Goal: Task Accomplishment & Management: Manage account settings

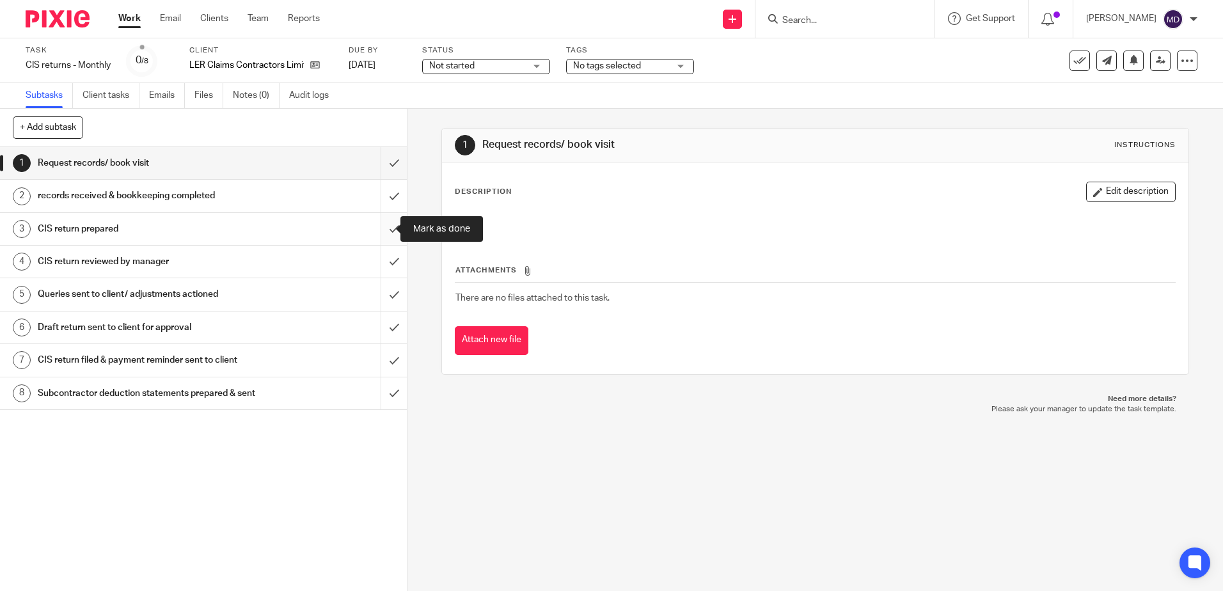
click at [379, 228] on input "submit" at bounding box center [203, 229] width 407 height 32
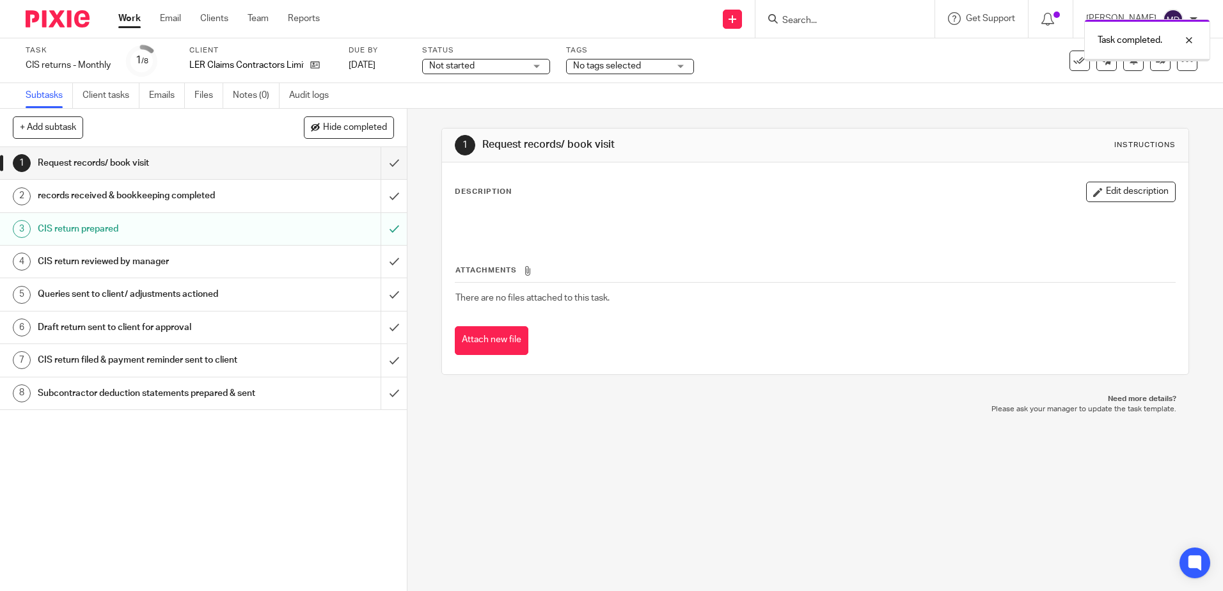
click at [388, 261] on input "submit" at bounding box center [203, 262] width 407 height 32
click at [374, 325] on input "submit" at bounding box center [203, 327] width 407 height 32
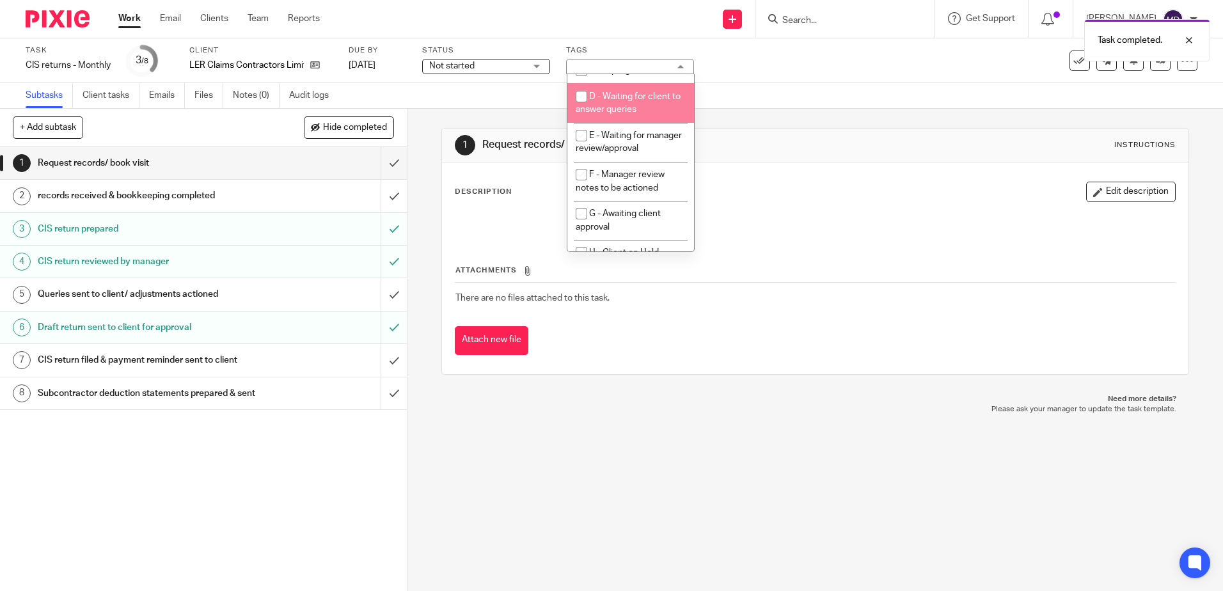
scroll to position [128, 0]
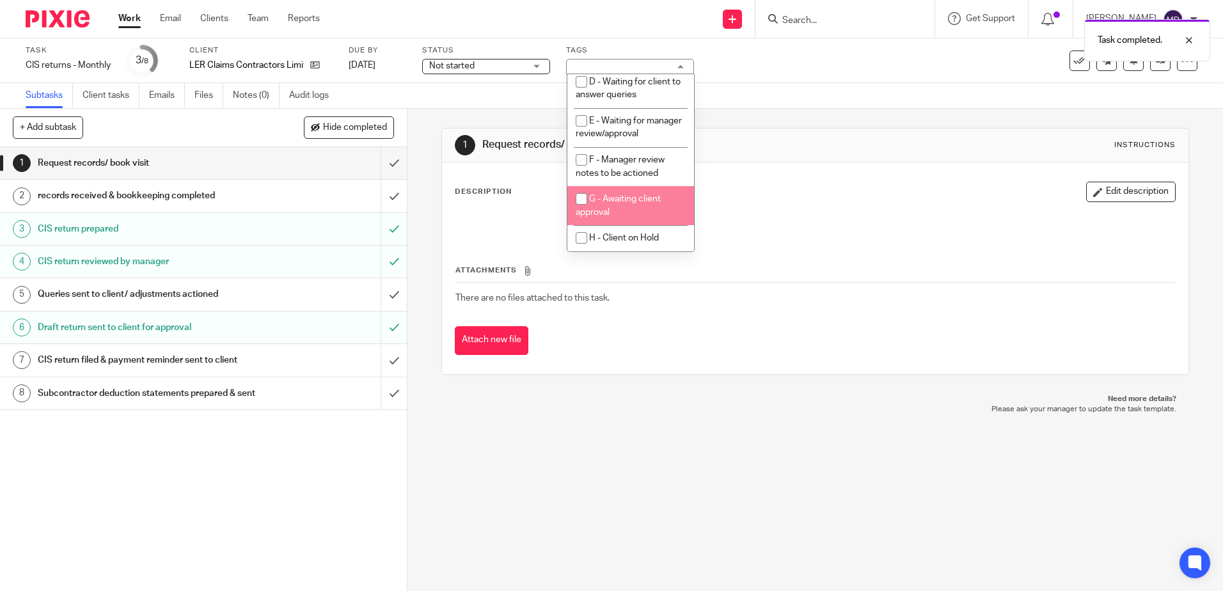
click at [632, 210] on span "G - Awaiting client approval" at bounding box center [618, 205] width 85 height 22
checkbox input "true"
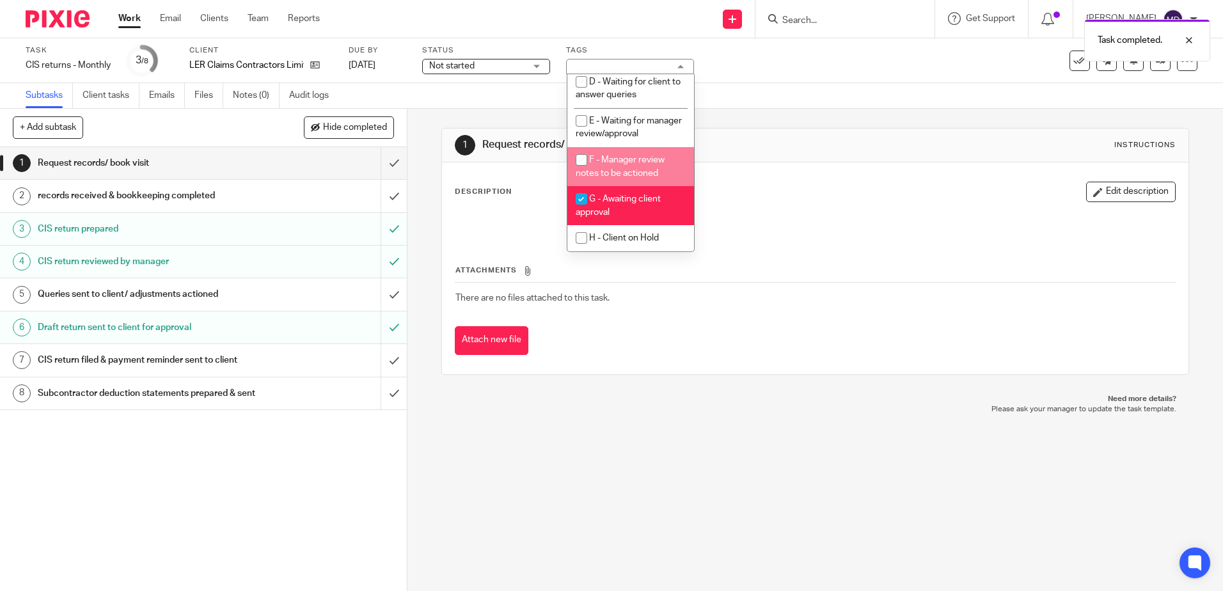
click at [756, 80] on div "Task CIS returns - Monthly Save CIS returns - Monthly 3 /8 Client LER Claims Co…" at bounding box center [611, 60] width 1223 height 45
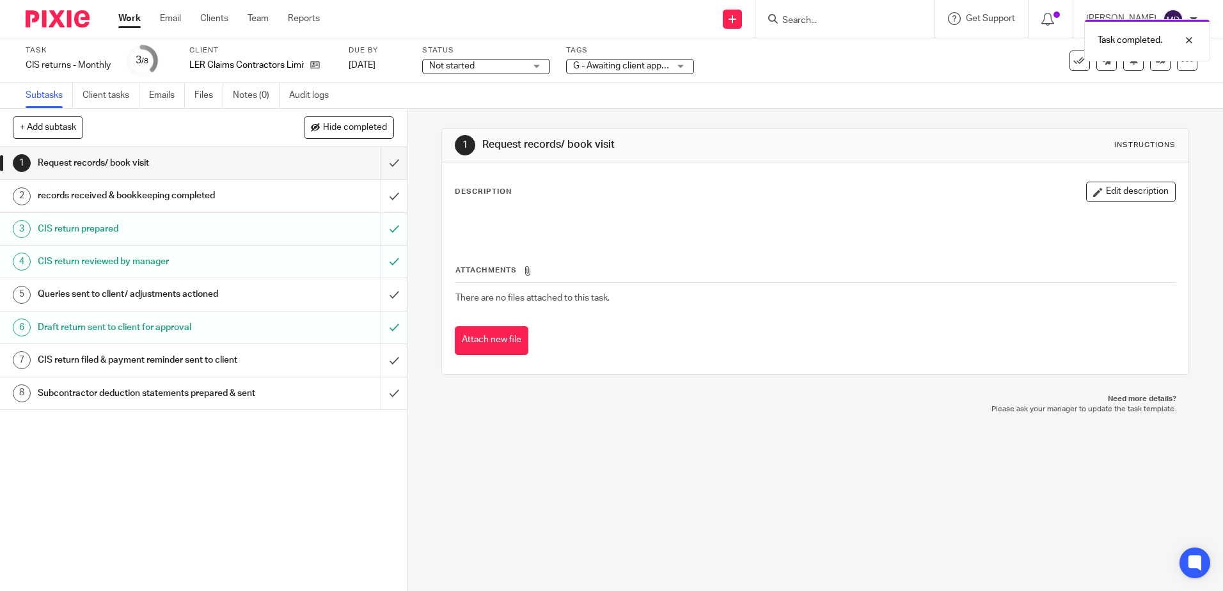
click at [112, 18] on div "Work Email Clients Team Reports Work Email Clients Team Reports Settings" at bounding box center [222, 19] width 233 height 38
click at [133, 17] on link "Work" at bounding box center [129, 18] width 22 height 13
